Goal: Obtain resource: Download file/media

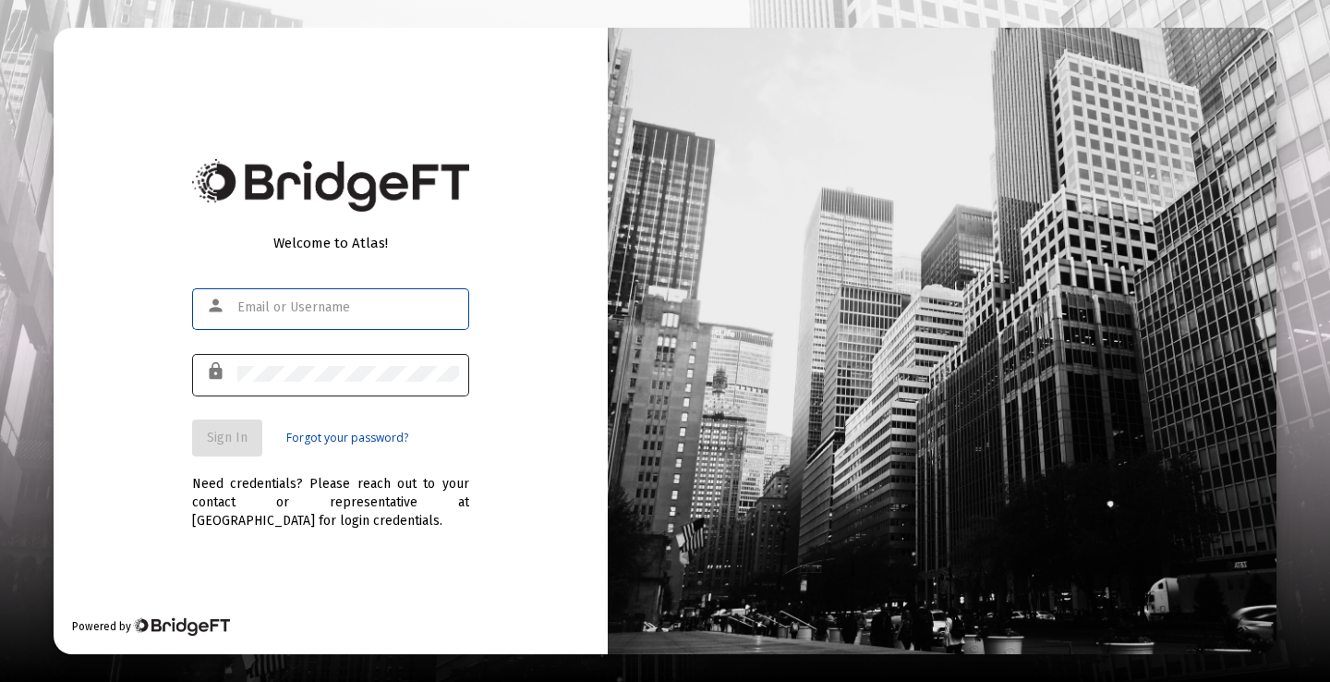
type input "[PERSON_NAME][EMAIL_ADDRESS][PERSON_NAME][DOMAIN_NAME]"
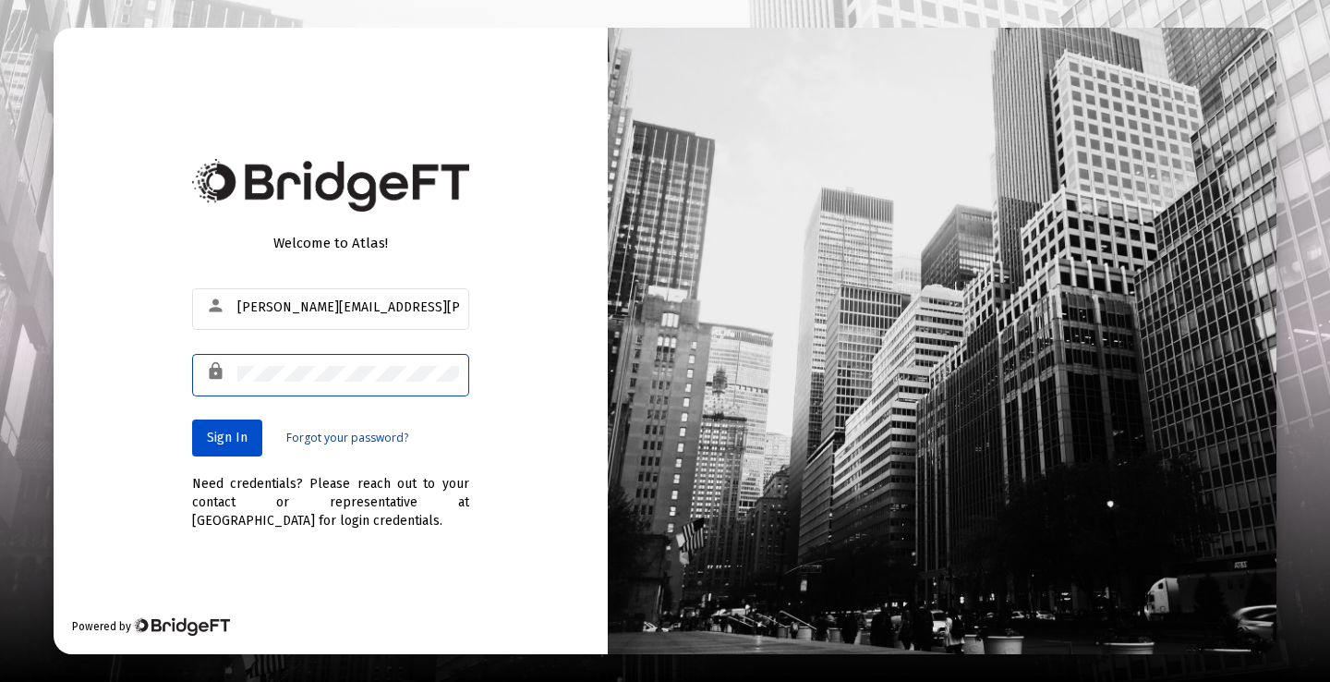
click at [252, 429] on button "Sign In" at bounding box center [227, 437] width 70 height 37
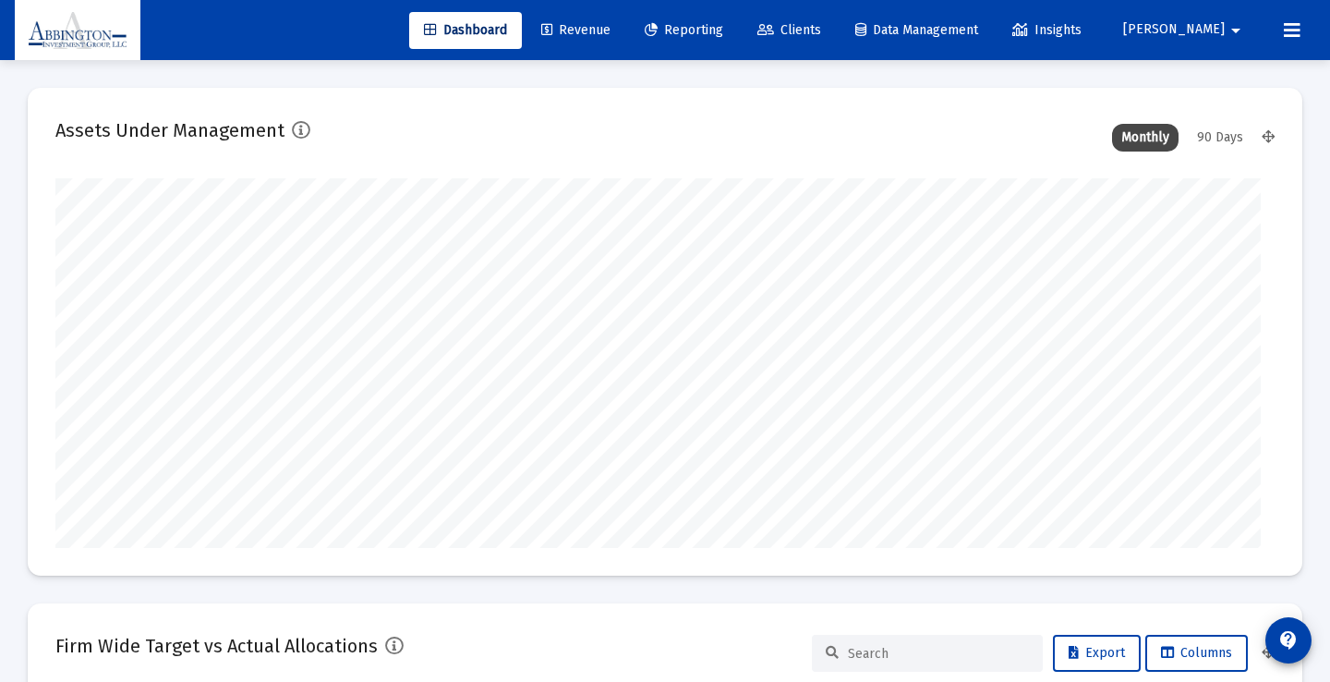
type input "[DATE]"
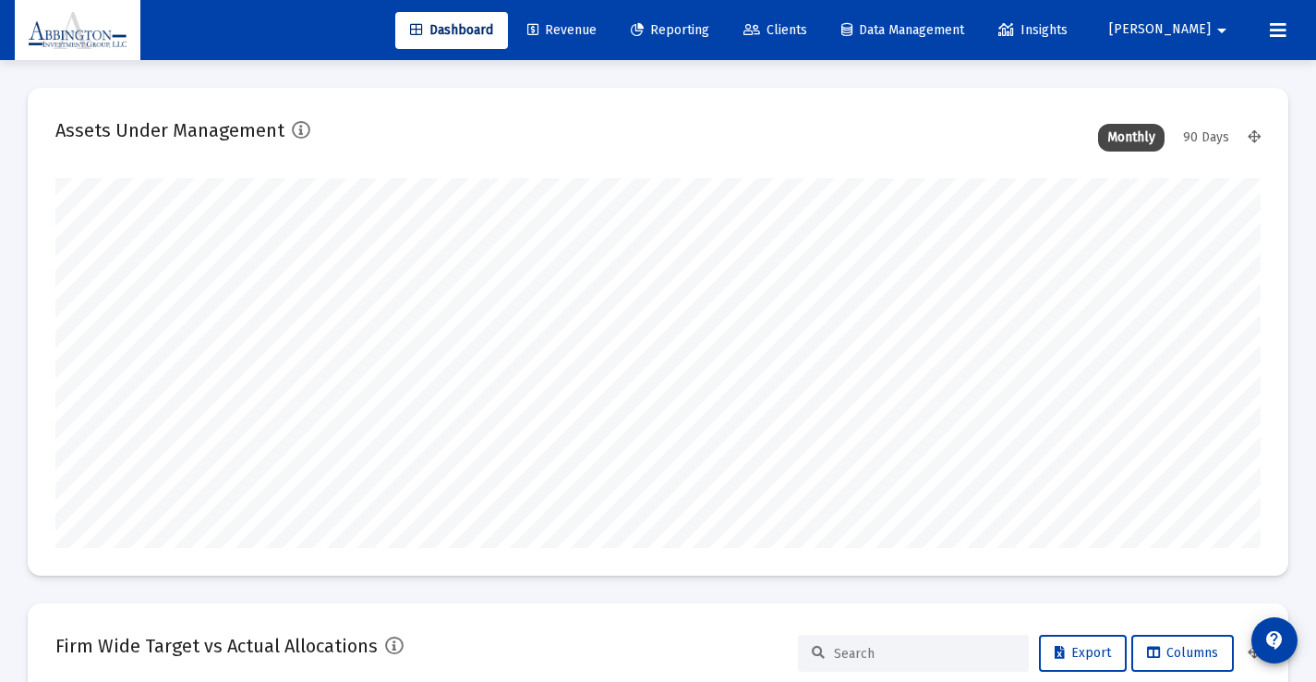
scroll to position [369, 561]
click at [709, 33] on span "Reporting" at bounding box center [670, 30] width 79 height 16
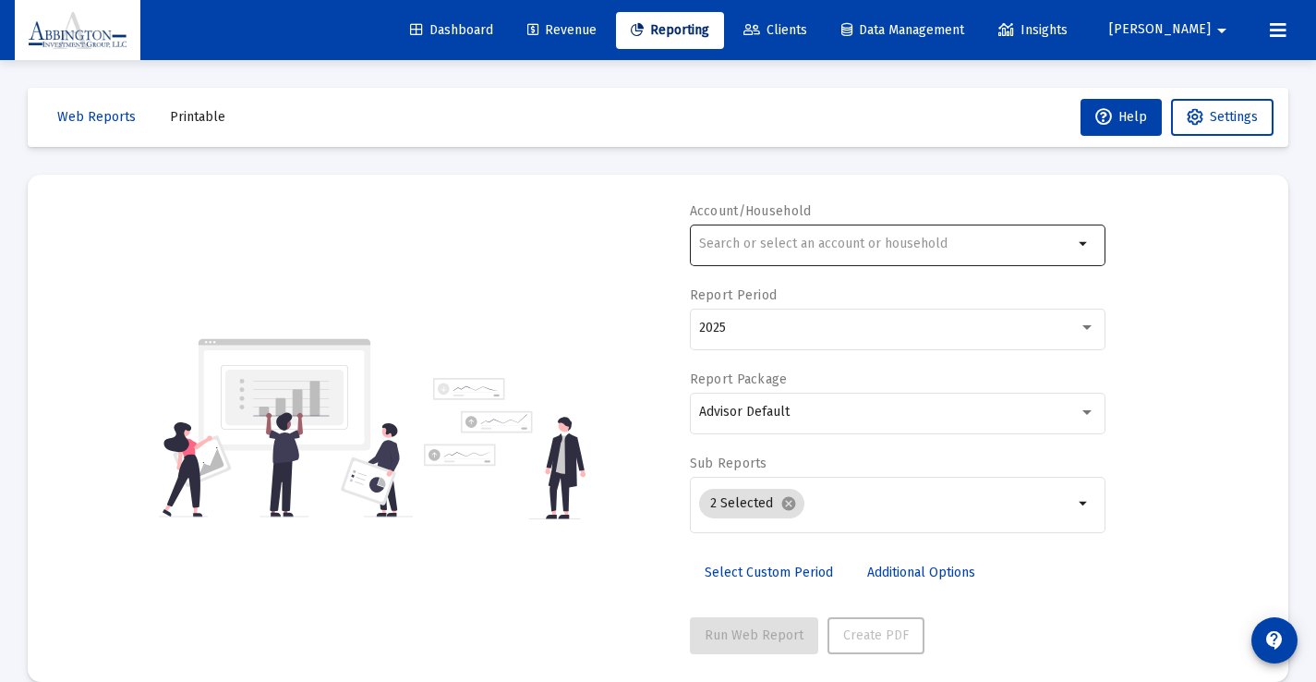
click at [816, 252] on div at bounding box center [886, 243] width 374 height 45
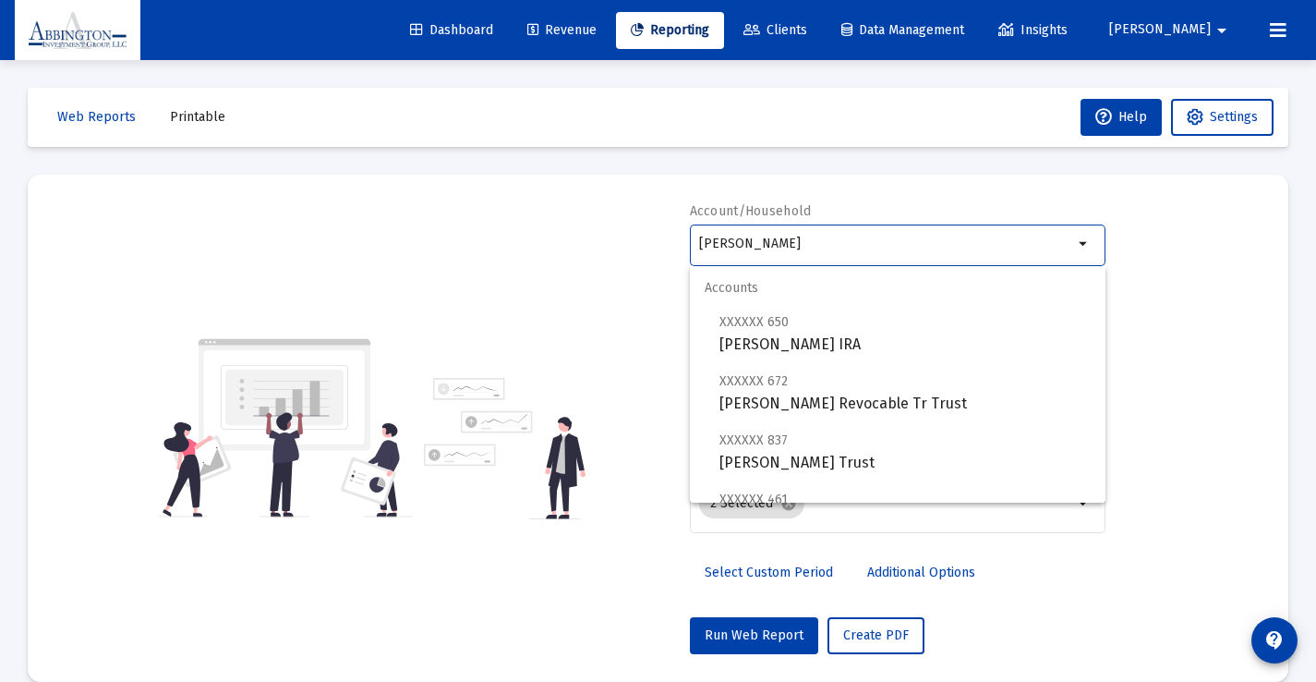
scroll to position [133, 0]
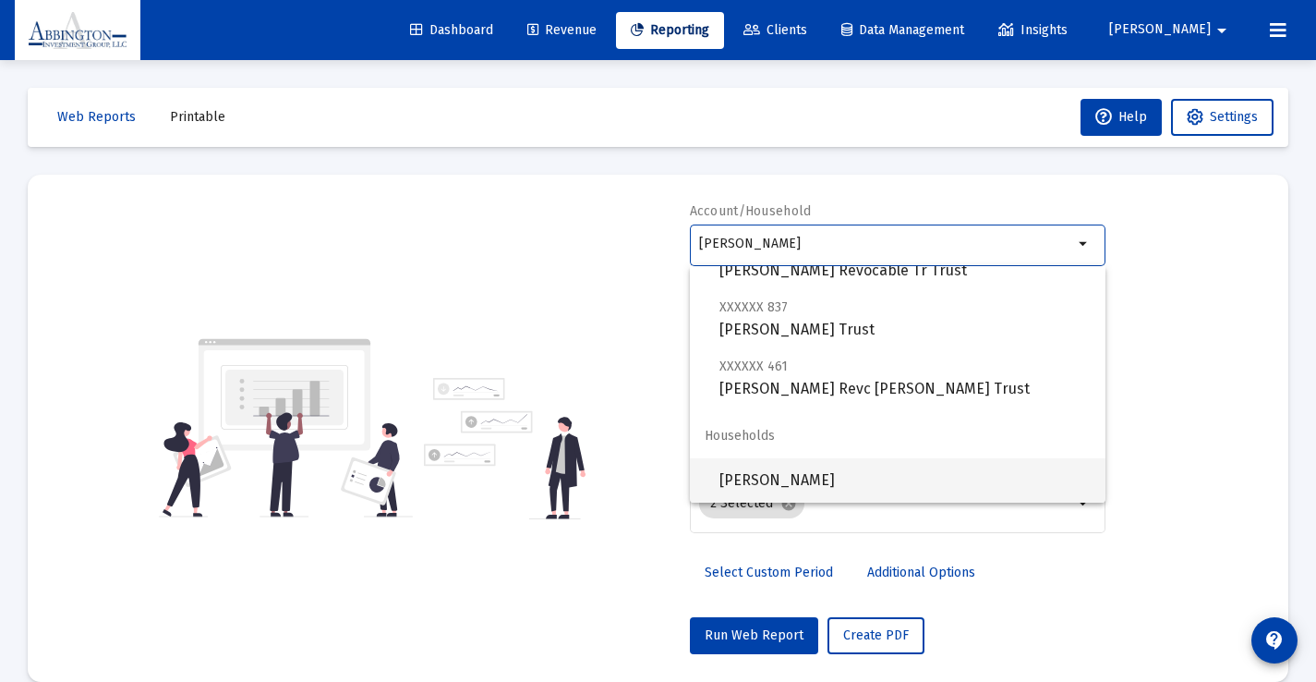
click at [853, 478] on span "[PERSON_NAME]" at bounding box center [905, 480] width 371 height 44
type input "[PERSON_NAME]"
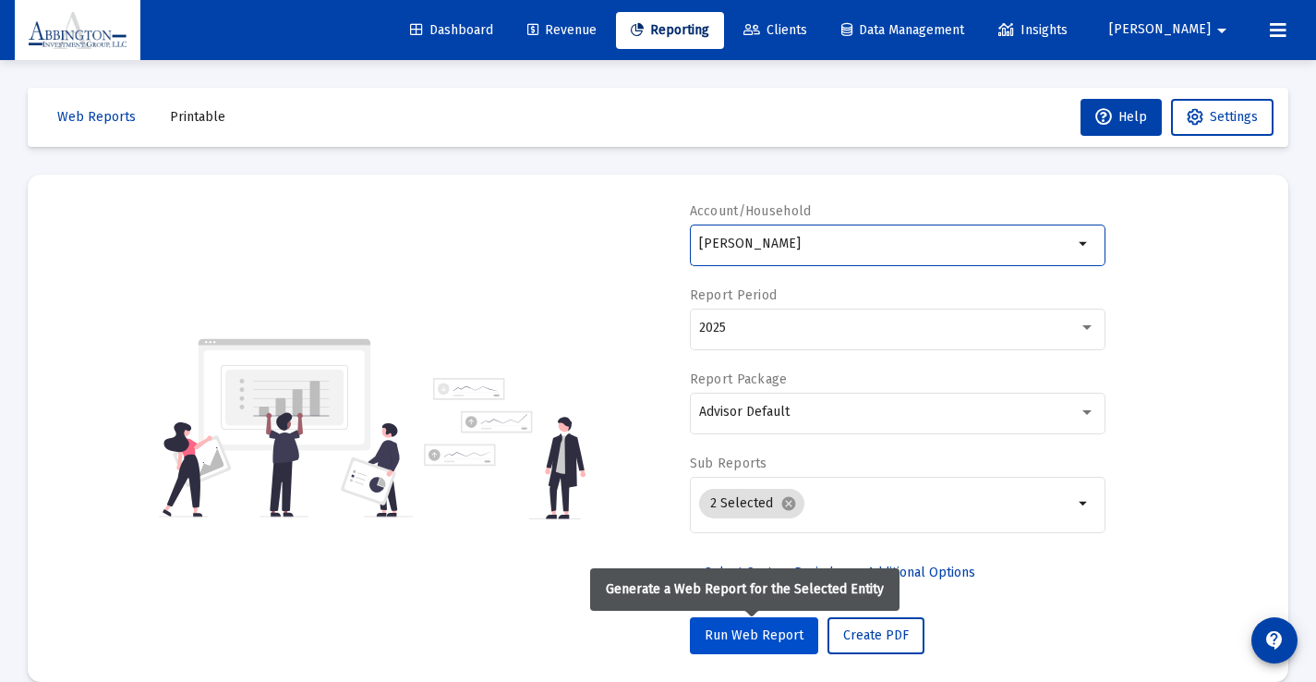
click at [745, 648] on button "Run Web Report" at bounding box center [754, 635] width 128 height 37
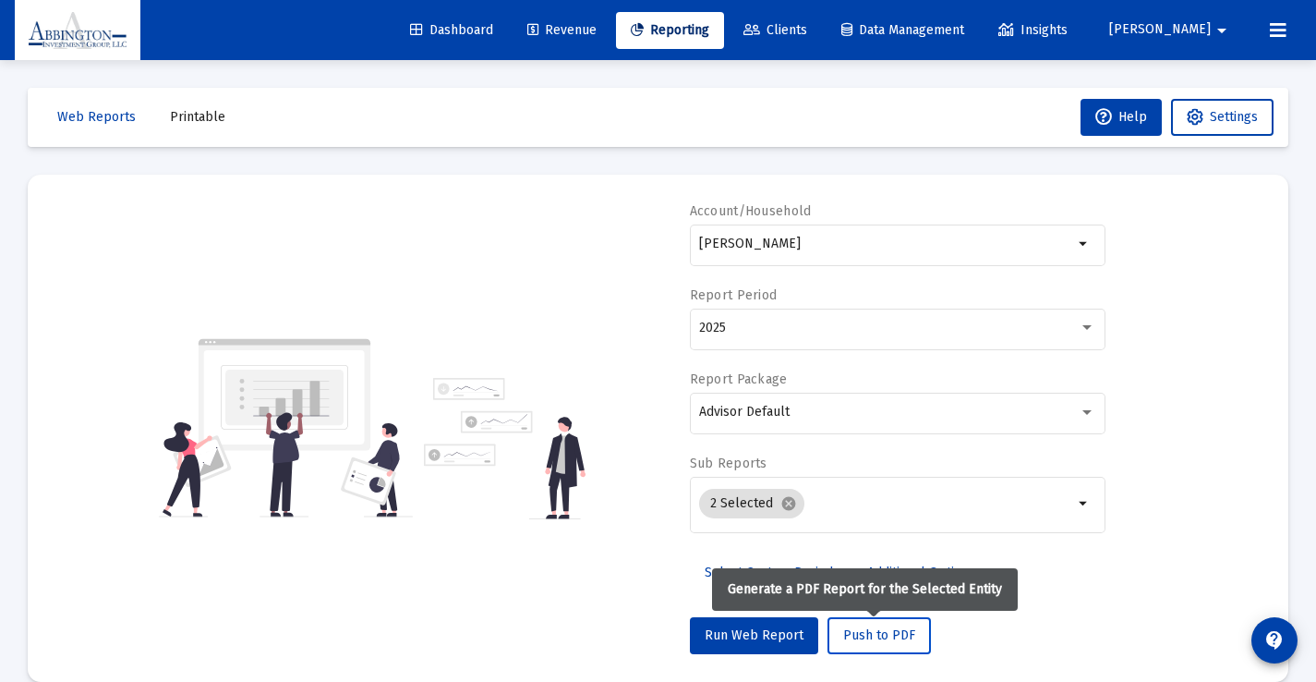
click at [860, 635] on span "Push to PDF" at bounding box center [879, 635] width 72 height 16
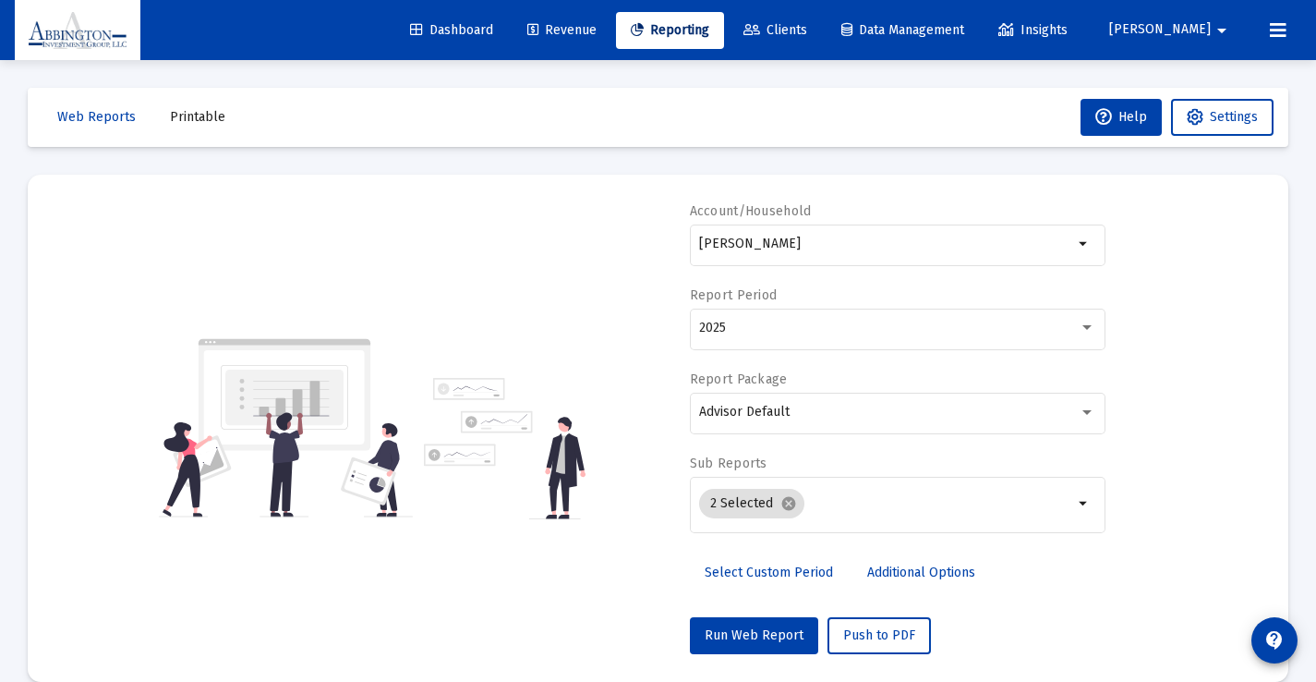
click at [185, 112] on span "Printable" at bounding box center [197, 117] width 55 height 16
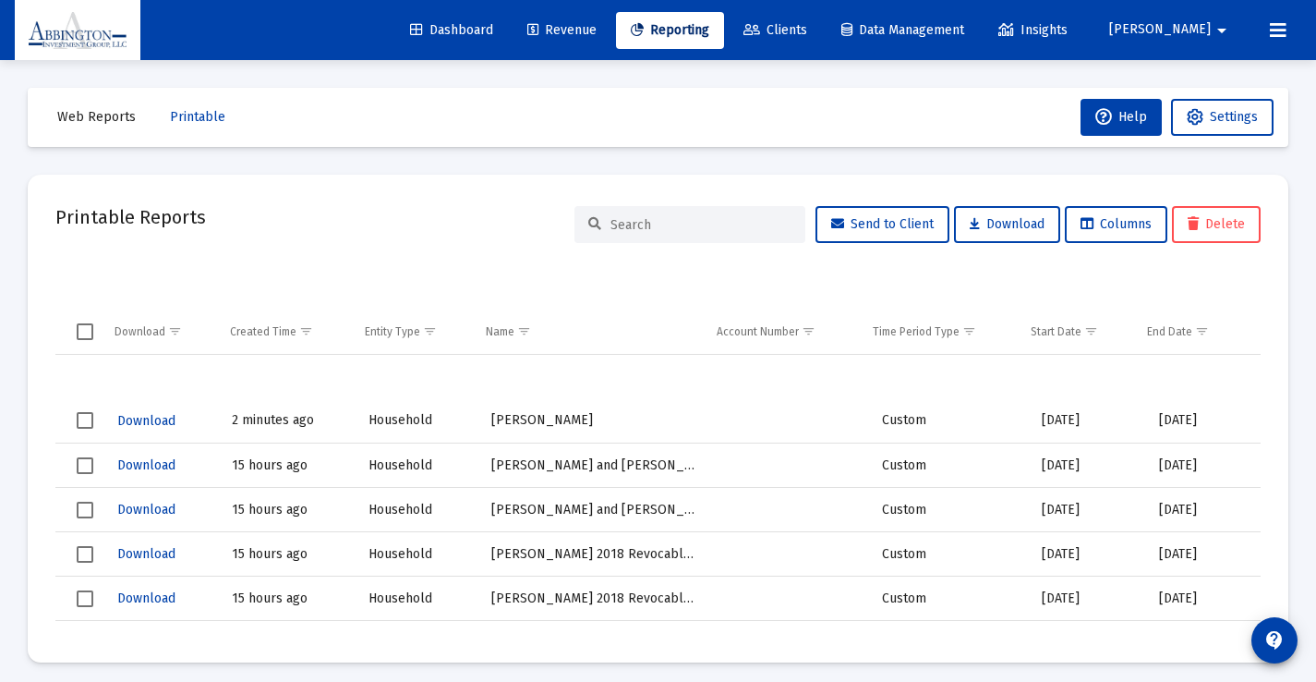
click at [151, 423] on span "Download" at bounding box center [146, 421] width 58 height 16
